Goal: Transaction & Acquisition: Purchase product/service

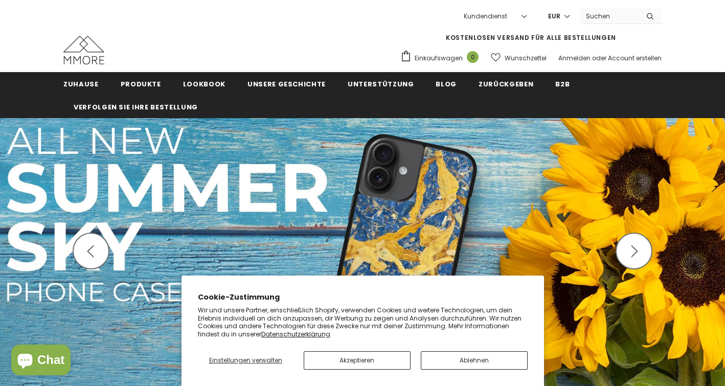
scroll to position [76, 0]
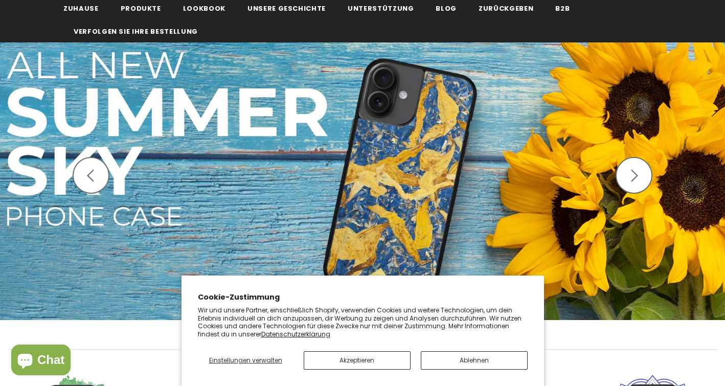
click at [634, 186] on button "button" at bounding box center [633, 175] width 37 height 37
click at [466, 359] on button "Ablehnen" at bounding box center [474, 360] width 107 height 18
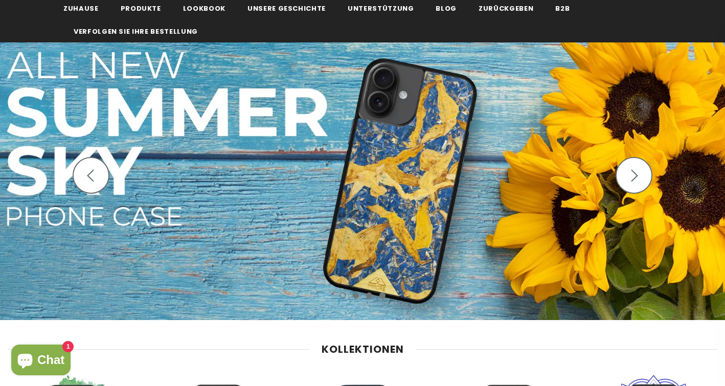
click at [634, 175] on icon "button" at bounding box center [634, 175] width 13 height 13
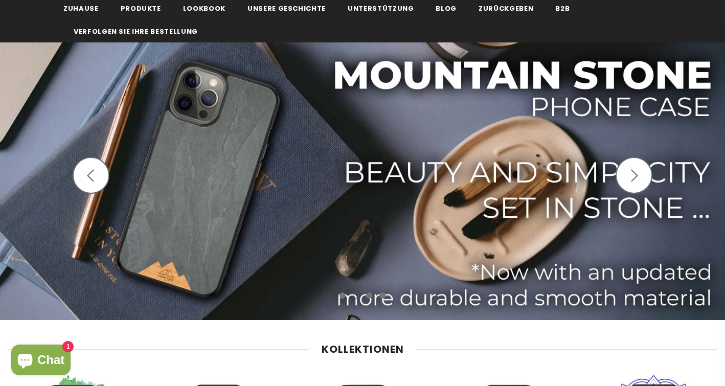
click at [634, 176] on icon "button" at bounding box center [634, 175] width 13 height 13
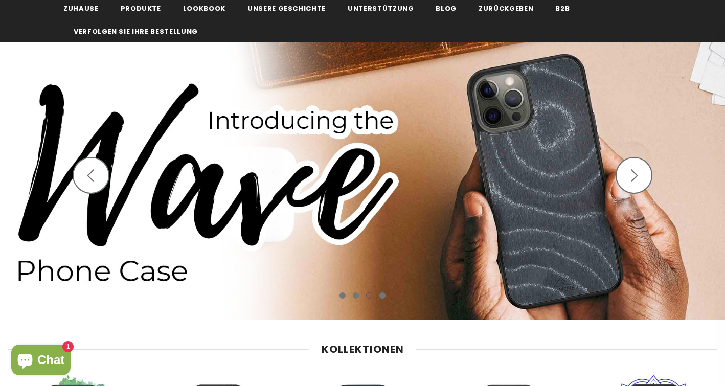
click at [634, 176] on icon "button" at bounding box center [634, 175] width 13 height 13
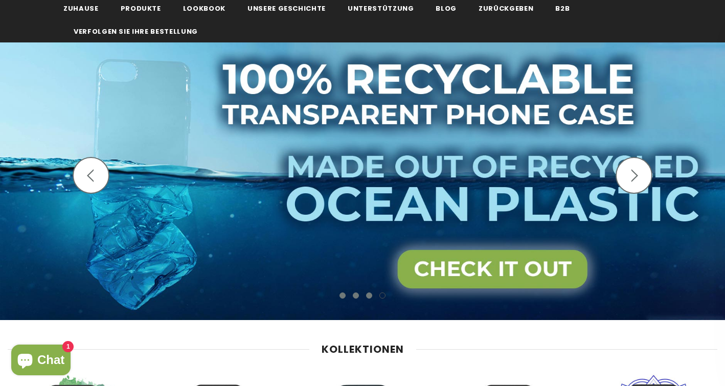
click at [634, 176] on icon "button" at bounding box center [634, 175] width 13 height 13
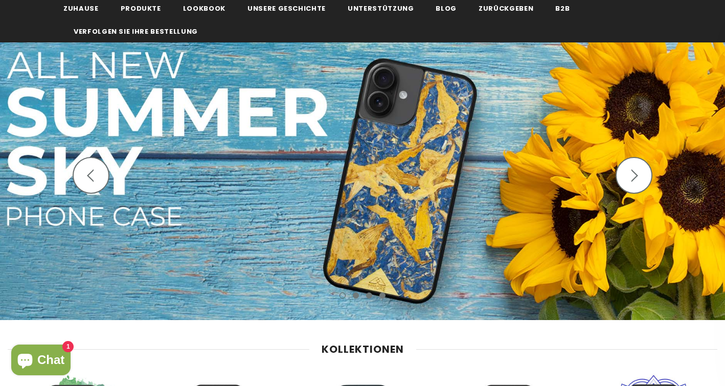
click at [634, 176] on icon "button" at bounding box center [634, 175] width 13 height 13
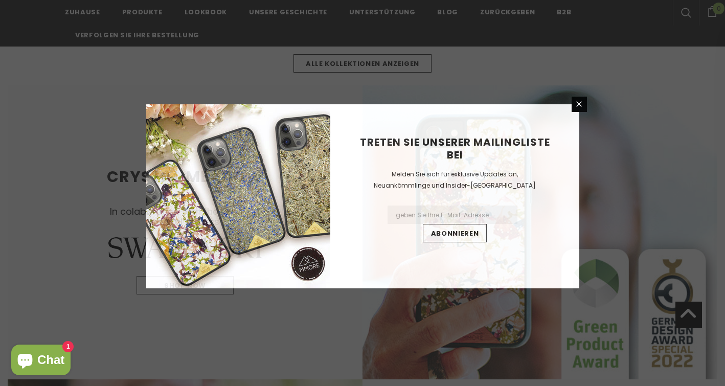
scroll to position [552, 0]
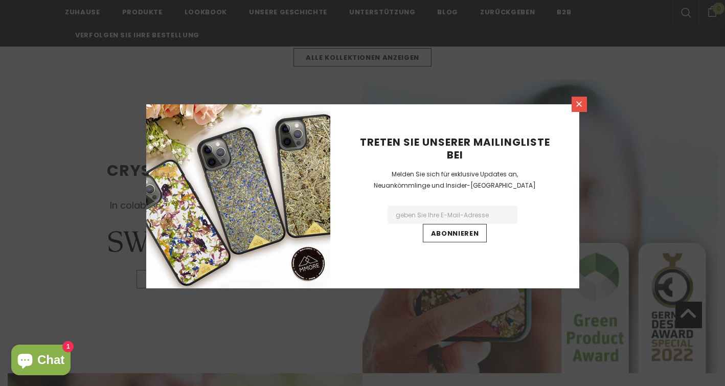
click at [582, 106] on icon at bounding box center [579, 104] width 9 height 9
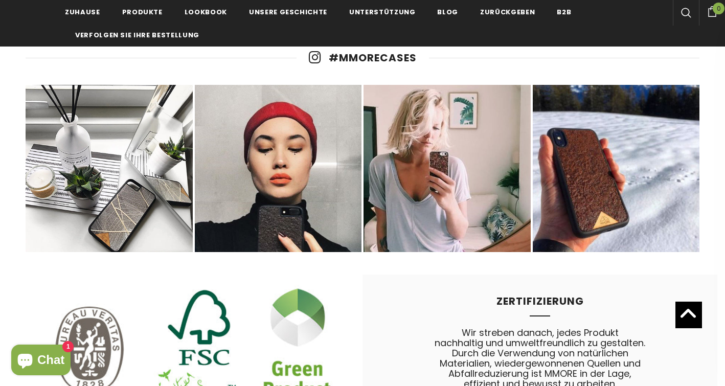
scroll to position [4496, 0]
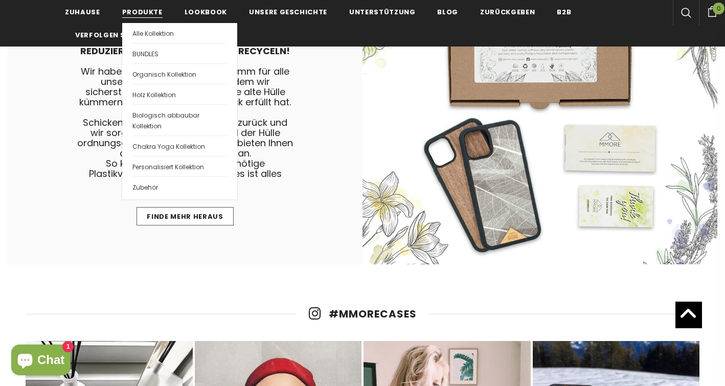
click at [147, 12] on span "Produkte" at bounding box center [142, 12] width 40 height 10
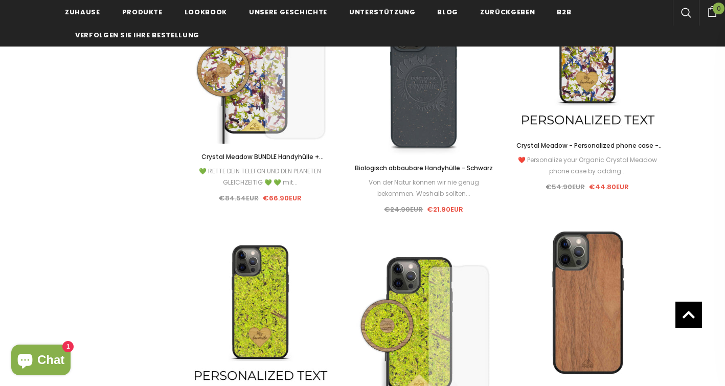
scroll to position [3169, 0]
